Goal: Navigation & Orientation: Go to known website

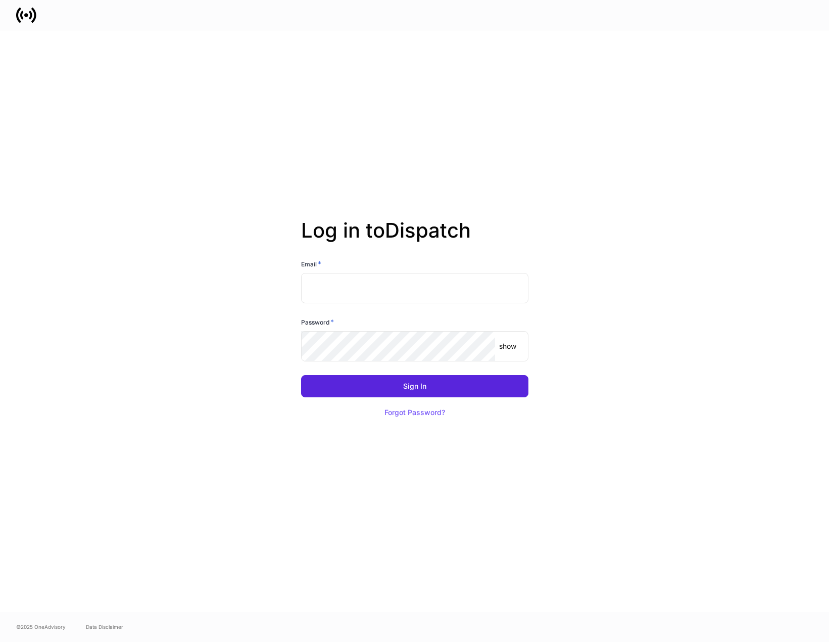
drag, startPoint x: 340, startPoint y: 280, endPoint x: 398, endPoint y: 281, distance: 57.6
click at [340, 281] on input "text" at bounding box center [414, 288] width 227 height 30
type input "**********"
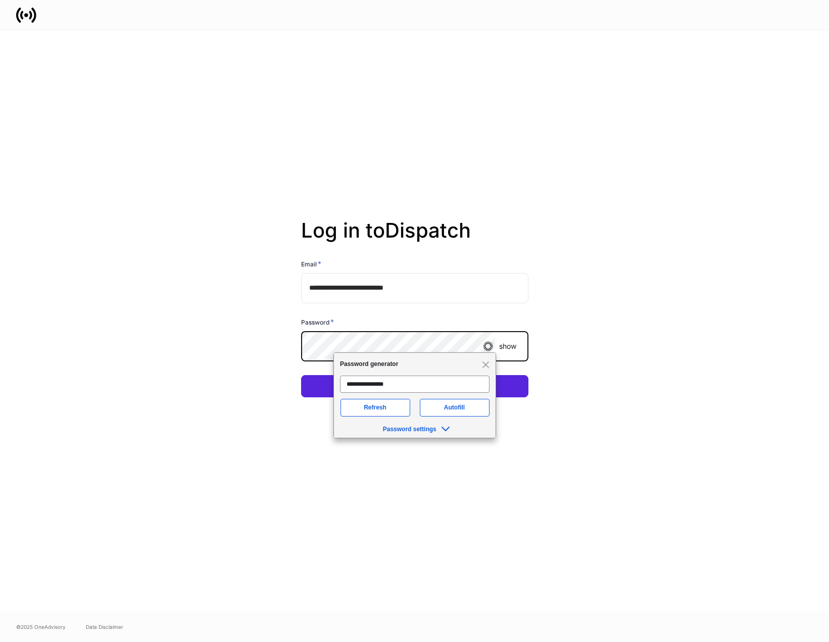
click at [301, 375] on button "Sign In" at bounding box center [414, 386] width 227 height 22
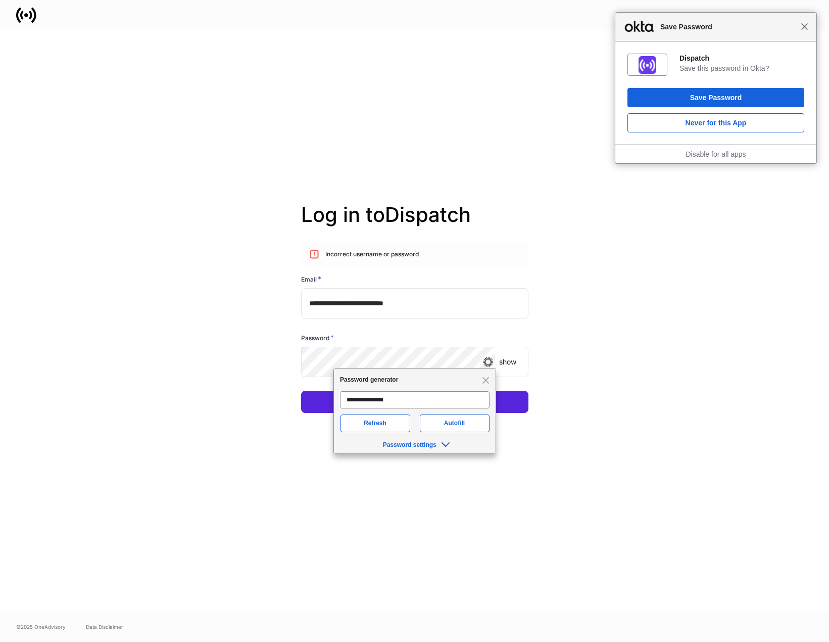
click at [804, 27] on span "Close" at bounding box center [805, 27] width 8 height 8
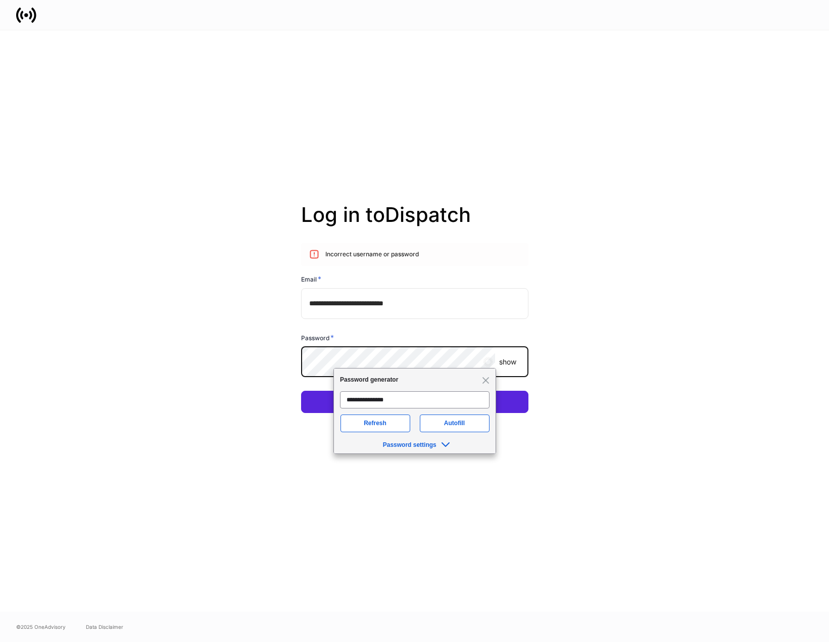
click at [243, 375] on div "**********" at bounding box center [415, 320] width 542 height 581
click at [301, 391] on button "Sign In" at bounding box center [414, 402] width 227 height 22
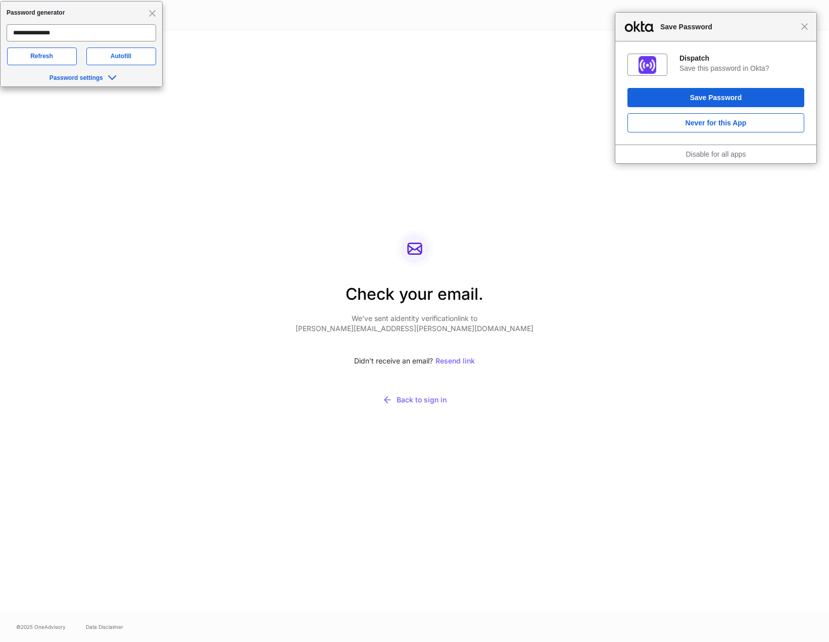
click at [802, 31] on div "Close Save Password" at bounding box center [715, 27] width 201 height 29
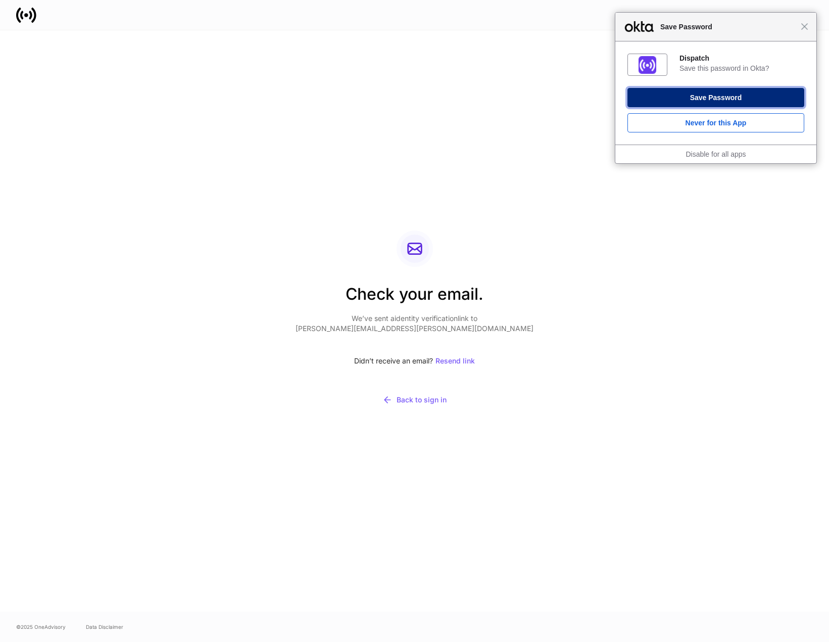
click at [726, 96] on button "Save Password" at bounding box center [716, 97] width 177 height 19
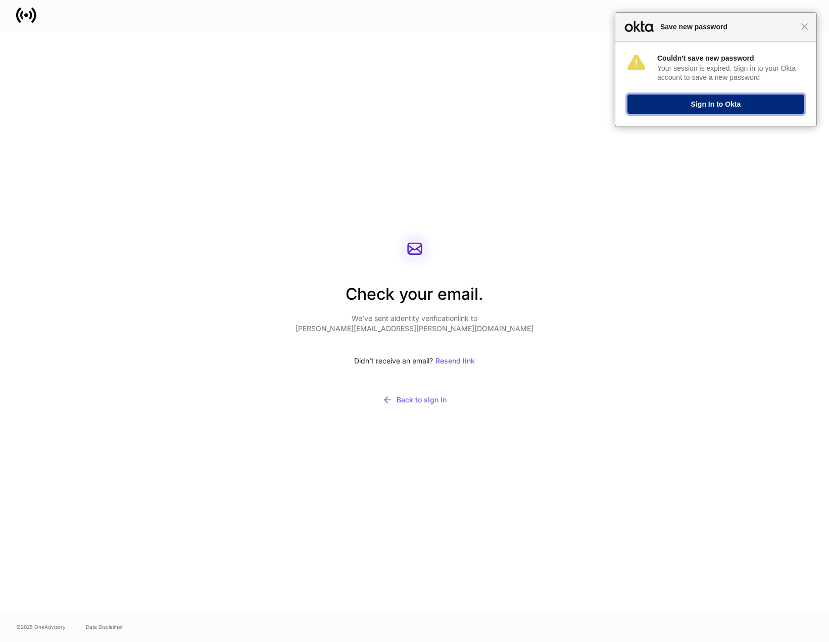
click at [714, 107] on button "Sign In to Okta" at bounding box center [716, 103] width 177 height 19
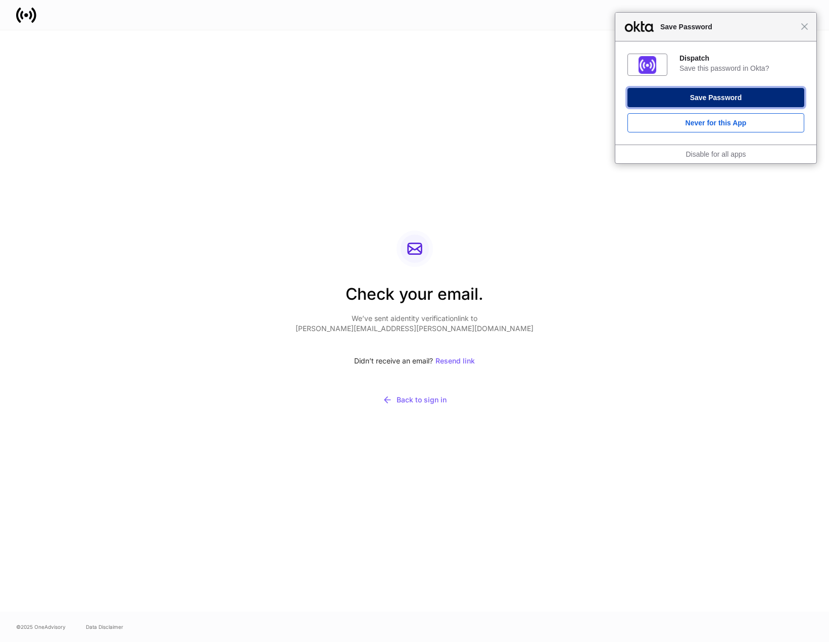
click at [742, 100] on button "Save Password" at bounding box center [716, 97] width 177 height 19
